Goal: Task Accomplishment & Management: Complete application form

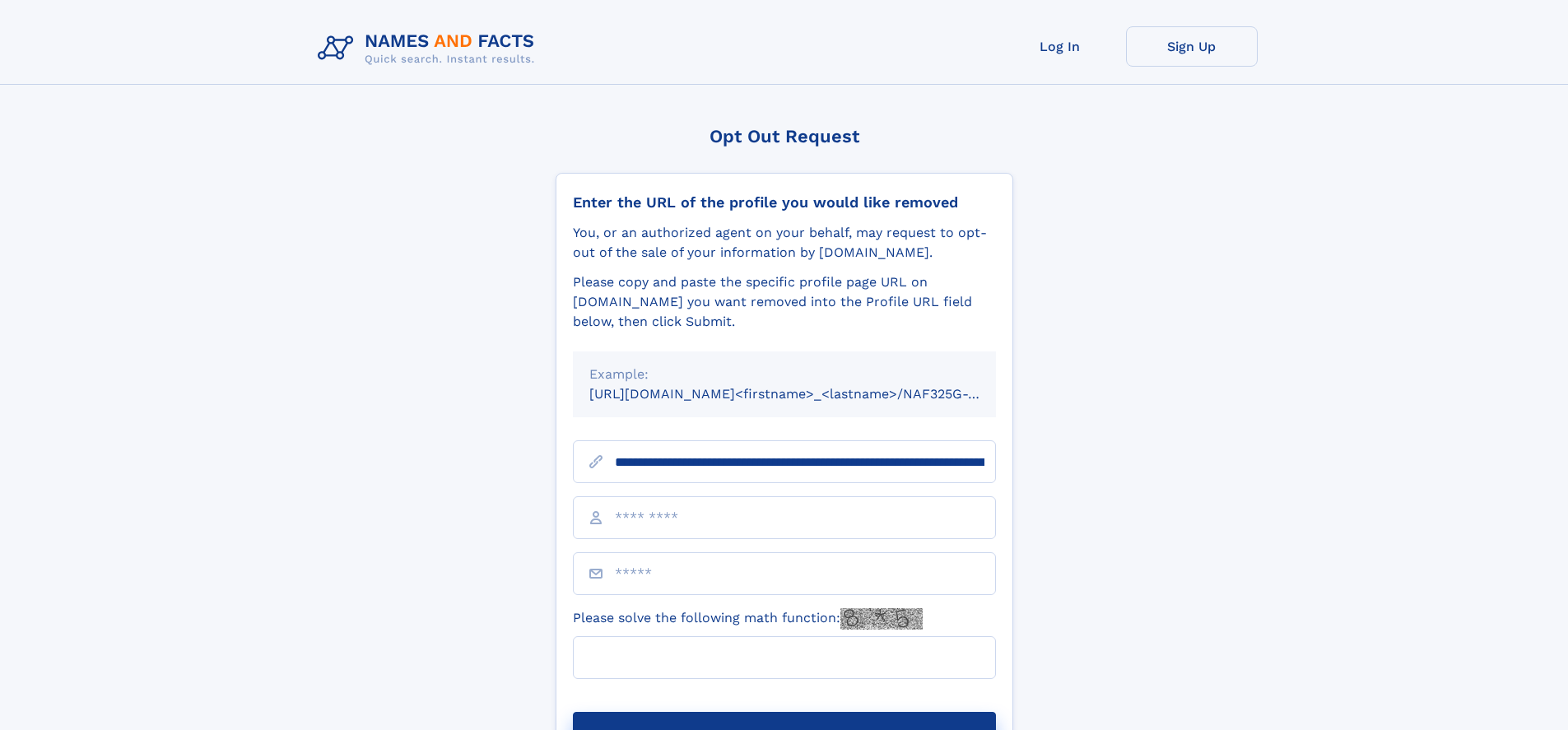
scroll to position [0, 187]
type input "**********"
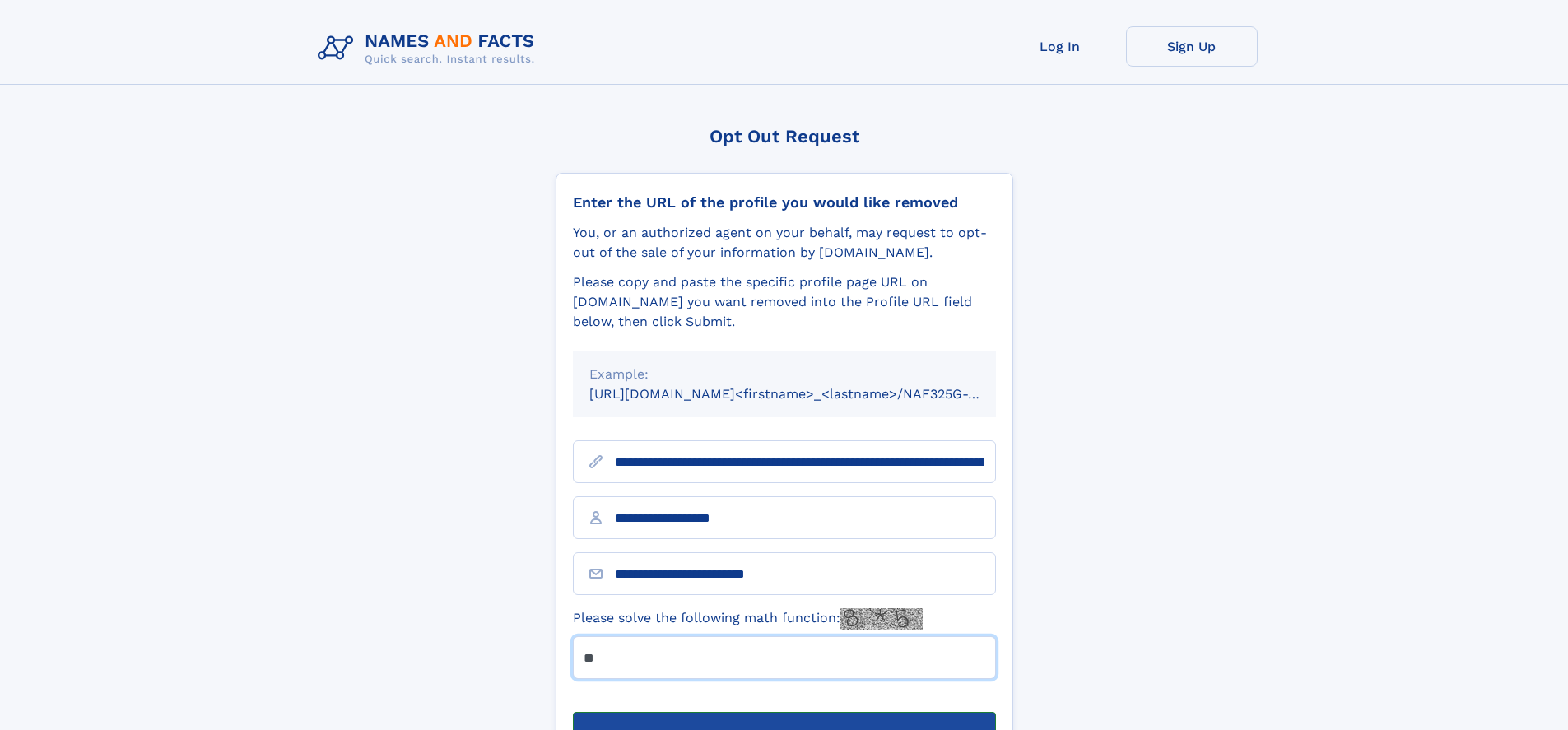
type input "**"
click at [784, 712] on button "Submit Opt Out Request" at bounding box center [784, 738] width 423 height 53
